Goal: Task Accomplishment & Management: Manage account settings

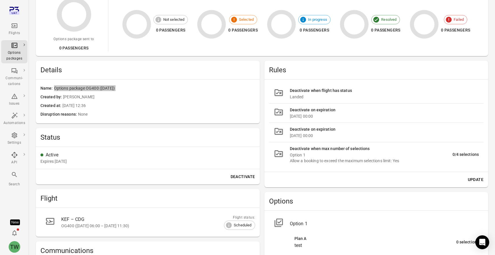
scroll to position [98, 0]
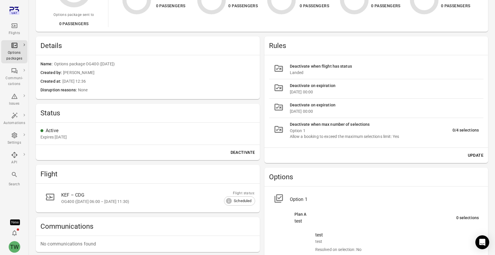
click at [261, 103] on div "Options package OG400 ([DATE]) Created at [DATE] 12:36 by [PERSON_NAME] Active …" at bounding box center [262, 120] width 452 height 359
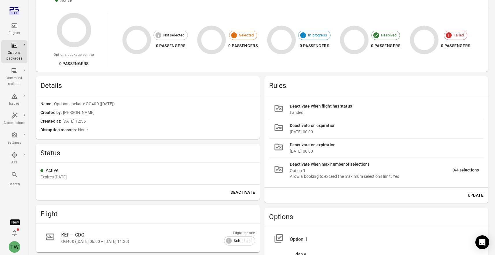
scroll to position [0, 0]
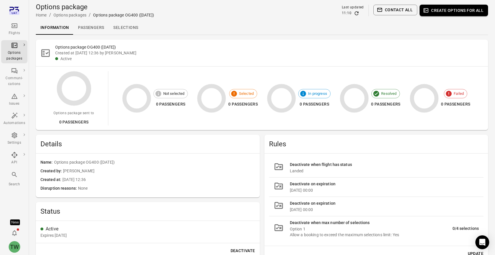
click at [92, 31] on link "Passengers" at bounding box center [90, 28] width 35 height 14
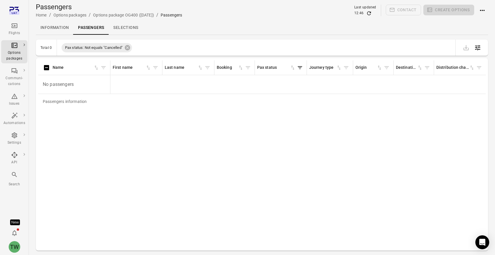
click at [133, 30] on link "Selections" at bounding box center [126, 28] width 34 height 14
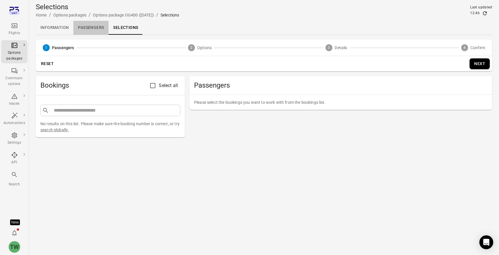
click at [89, 29] on link "Passengers" at bounding box center [90, 28] width 35 height 14
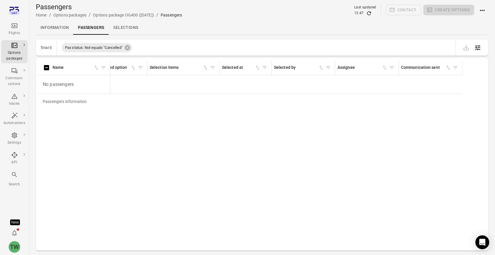
scroll to position [0, 448]
click at [54, 26] on link "Information" at bounding box center [55, 28] width 38 height 14
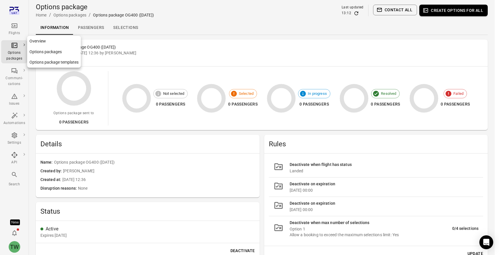
click at [14, 47] on icon "Main navigation" at bounding box center [14, 45] width 7 height 7
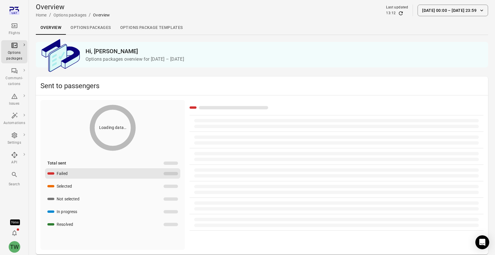
click at [100, 28] on link "Options packages" at bounding box center [90, 28] width 49 height 14
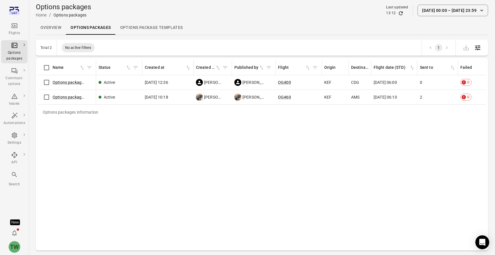
click at [439, 6] on button "[DATE] 00:00 – [DATE] 23:59" at bounding box center [452, 11] width 70 height 12
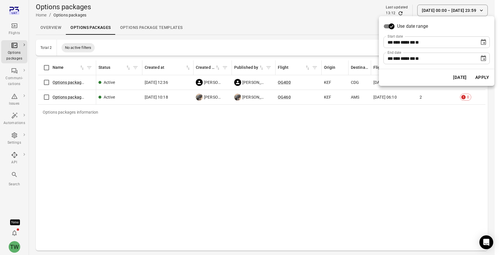
click at [483, 43] on icon "Choose date, selected date is Aug 12, 2025" at bounding box center [483, 42] width 7 height 7
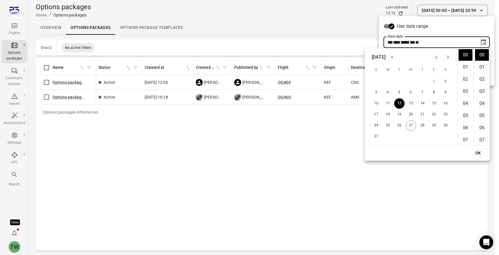
click at [437, 58] on icon "Previous month" at bounding box center [436, 56] width 2 height 3
click at [399, 83] on button "1" at bounding box center [399, 81] width 10 height 10
type input "**********"
click at [477, 152] on button "OK" at bounding box center [478, 153] width 18 height 11
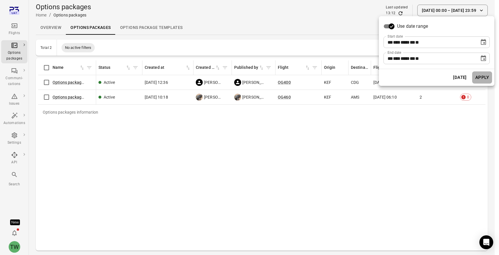
click at [489, 79] on button "Apply" at bounding box center [482, 77] width 20 height 12
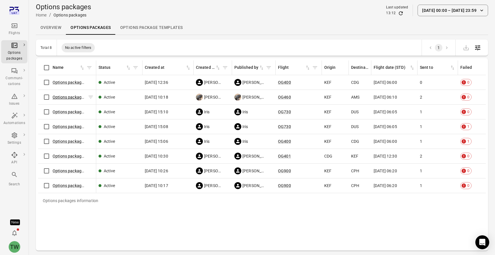
click at [70, 97] on link "Options package OG460 ([DATE])" at bounding box center [83, 97] width 61 height 5
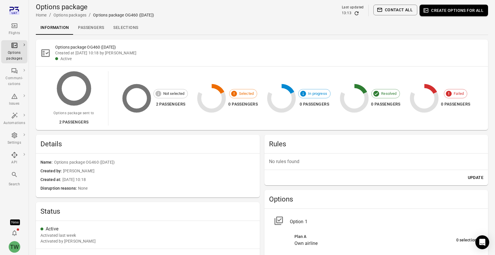
click at [93, 28] on link "Passengers" at bounding box center [90, 28] width 35 height 14
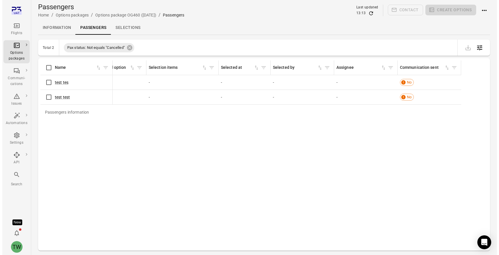
scroll to position [0, 446]
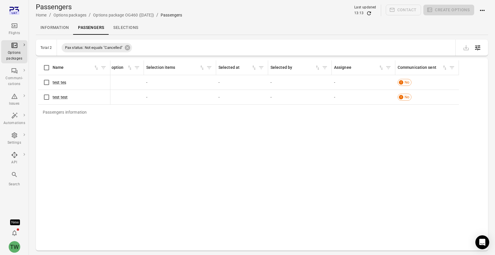
click at [480, 48] on icon "Open table configuration" at bounding box center [477, 47] width 7 height 7
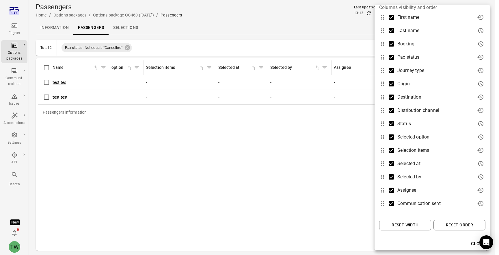
scroll to position [26, 0]
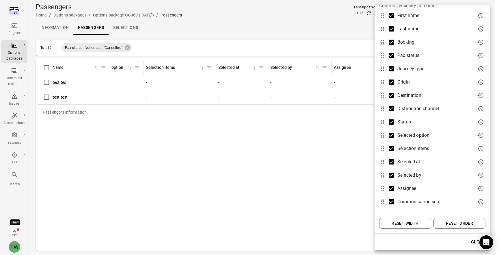
click at [448, 223] on button "Reset order" at bounding box center [459, 223] width 52 height 11
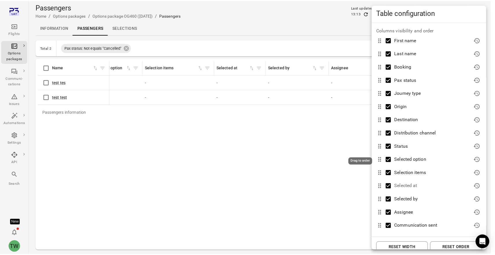
scroll to position [0, 0]
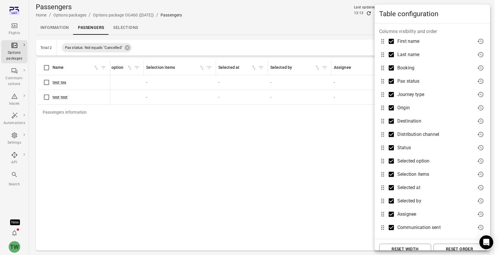
click at [364, 121] on div at bounding box center [249, 127] width 499 height 255
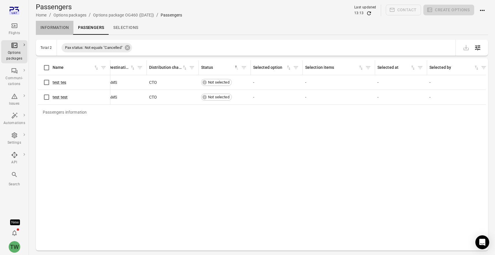
click at [46, 27] on link "Information" at bounding box center [55, 28] width 38 height 14
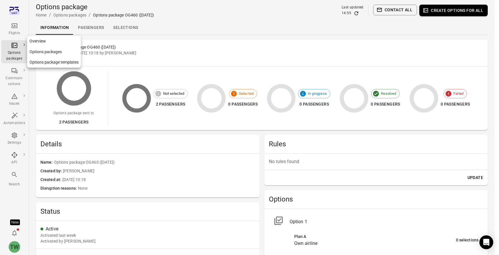
click at [12, 48] on icon "Main navigation" at bounding box center [14, 45] width 7 height 7
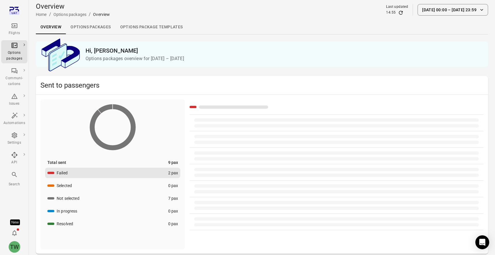
scroll to position [1, 0]
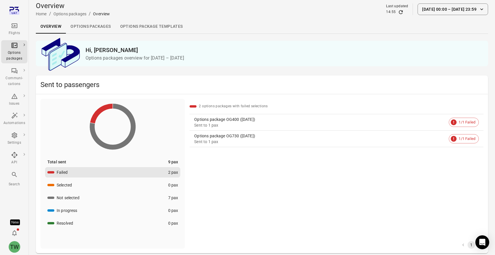
click at [78, 195] on div "Not selected" at bounding box center [68, 198] width 23 height 6
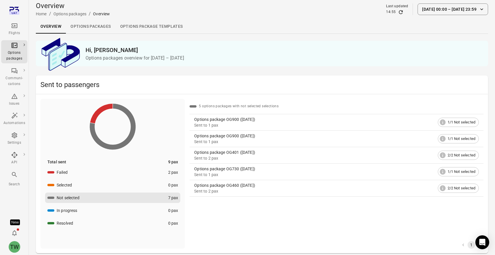
click at [45, 192] on button "Not selected 7 pax" at bounding box center [112, 197] width 135 height 10
click at [298, 141] on div "Sent to 1 pax" at bounding box center [314, 142] width 241 height 6
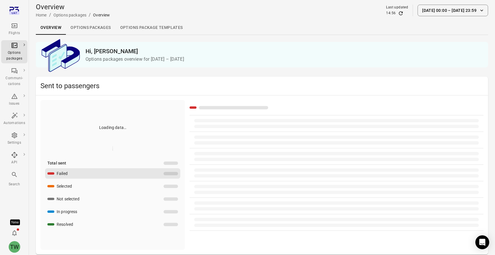
scroll to position [1, 0]
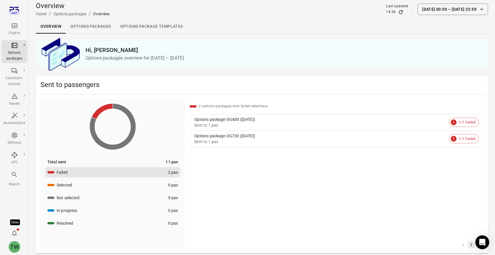
click at [118, 184] on button "Selected 0 pax" at bounding box center [112, 185] width 135 height 10
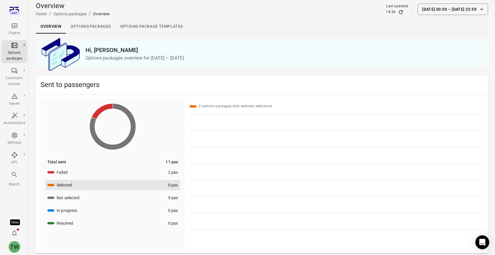
click at [118, 195] on button "Not selected 9 pax" at bounding box center [112, 197] width 135 height 10
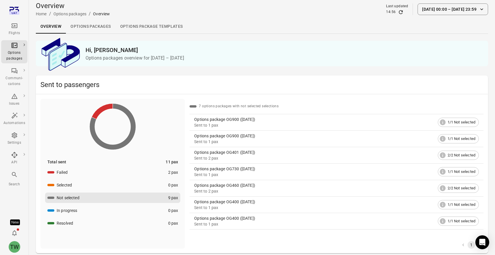
click at [119, 206] on button "In progress 0 pax" at bounding box center [112, 210] width 135 height 10
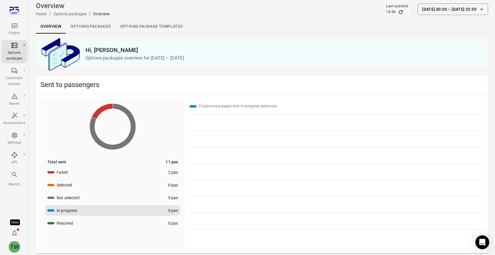
click at [98, 171] on button "Failed 2 pax" at bounding box center [112, 172] width 135 height 10
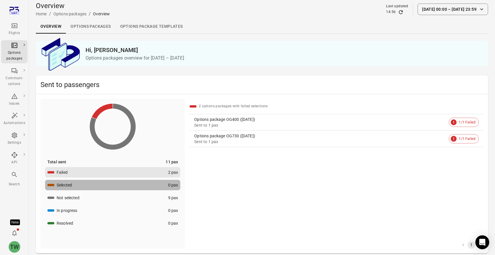
click at [94, 181] on button "Selected 0 pax" at bounding box center [112, 185] width 135 height 10
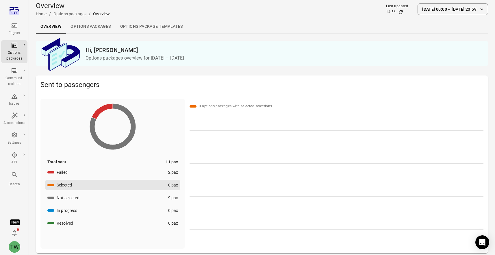
click at [93, 191] on ul "Failed 2 pax Selected 0 pax Not selected 9 pax In progress 0 pax Resolved 0 pax" at bounding box center [112, 197] width 135 height 61
click at [92, 195] on button "Not selected 9 pax" at bounding box center [112, 197] width 135 height 10
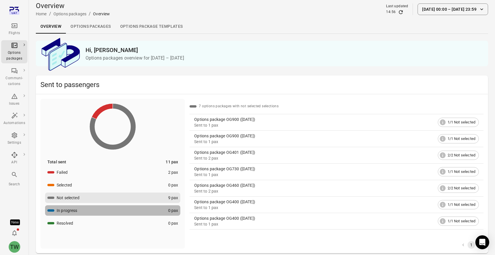
click at [94, 209] on button "In progress 0 pax" at bounding box center [112, 210] width 135 height 10
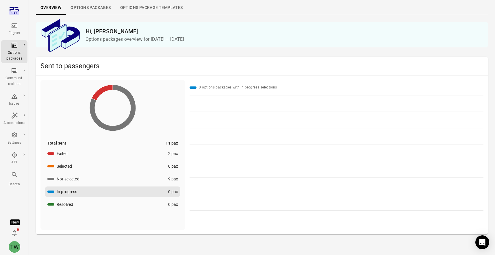
scroll to position [23, 0]
